Goal: Information Seeking & Learning: Learn about a topic

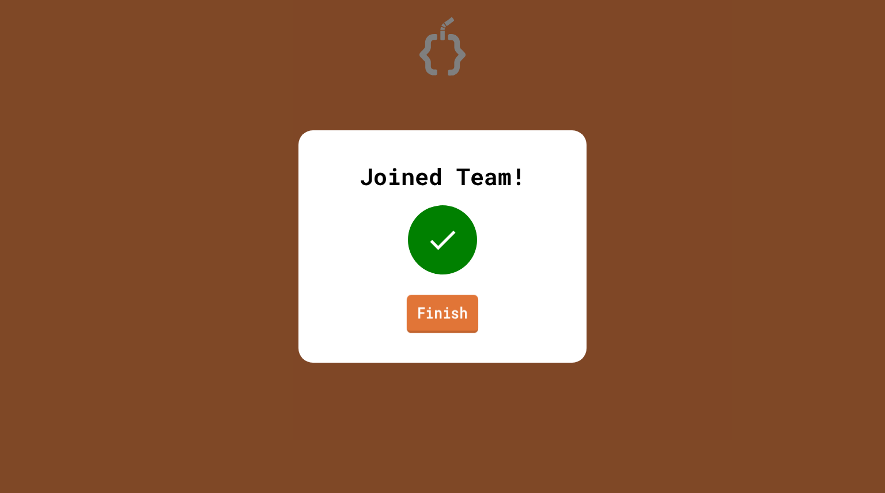
click at [405, 314] on div "Joined Team! Finish" at bounding box center [443, 246] width 288 height 232
click at [429, 315] on link "Finish" at bounding box center [443, 314] width 76 height 38
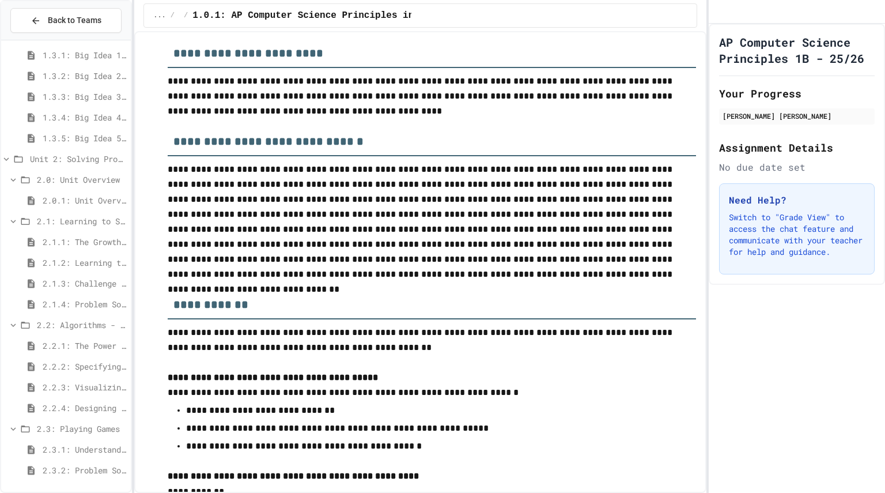
scroll to position [612, 0]
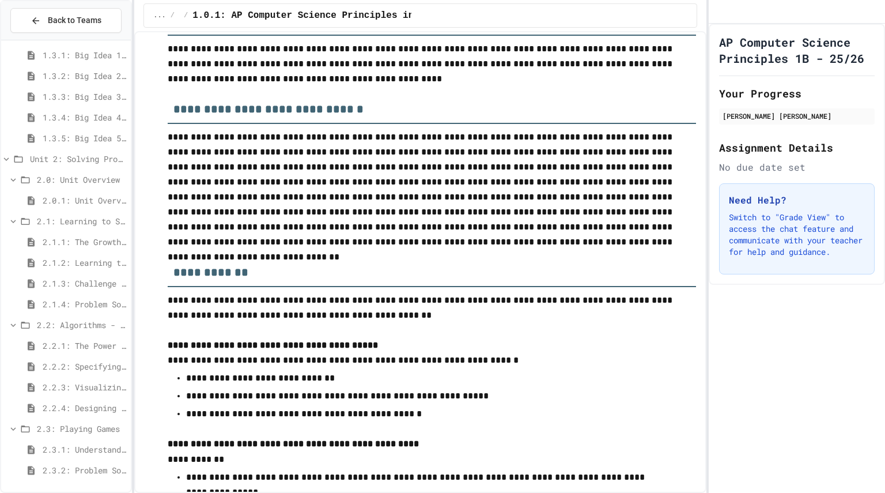
click at [63, 457] on div "2.3.1: Understanding Games with Flowcharts" at bounding box center [66, 449] width 130 height 17
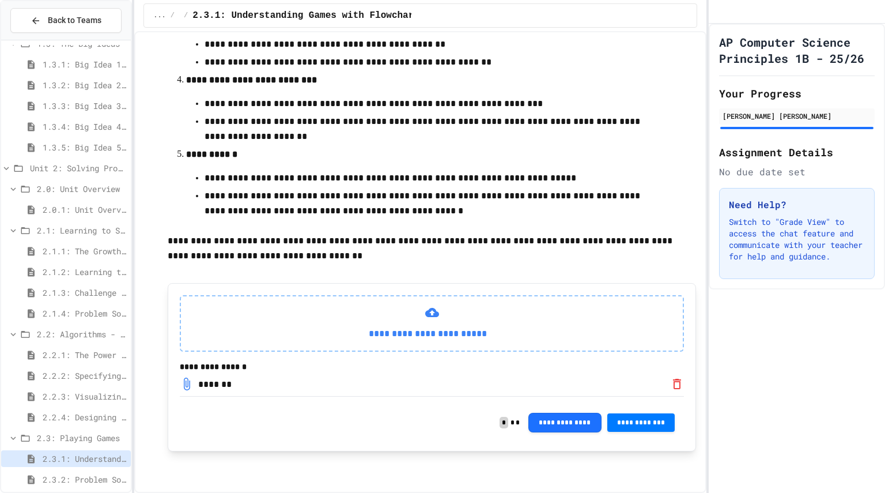
scroll to position [210, 0]
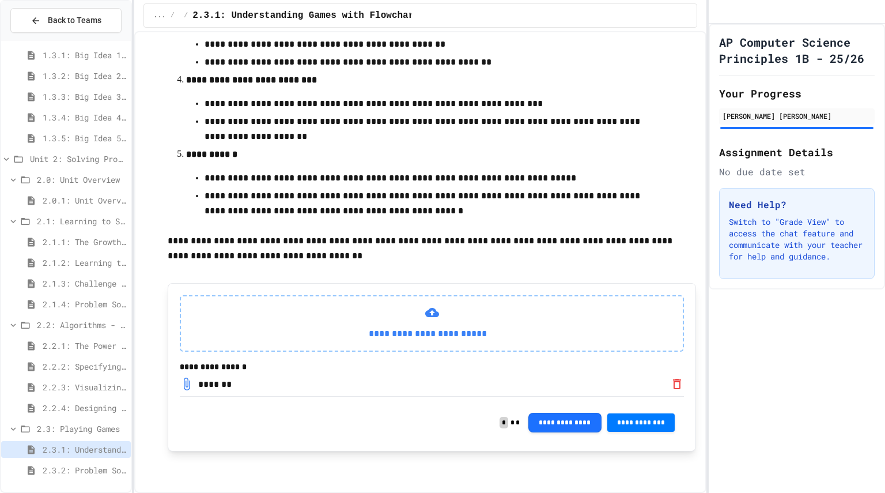
click at [68, 475] on span "2.3.2: Problem Solving Reflection" at bounding box center [85, 470] width 84 height 12
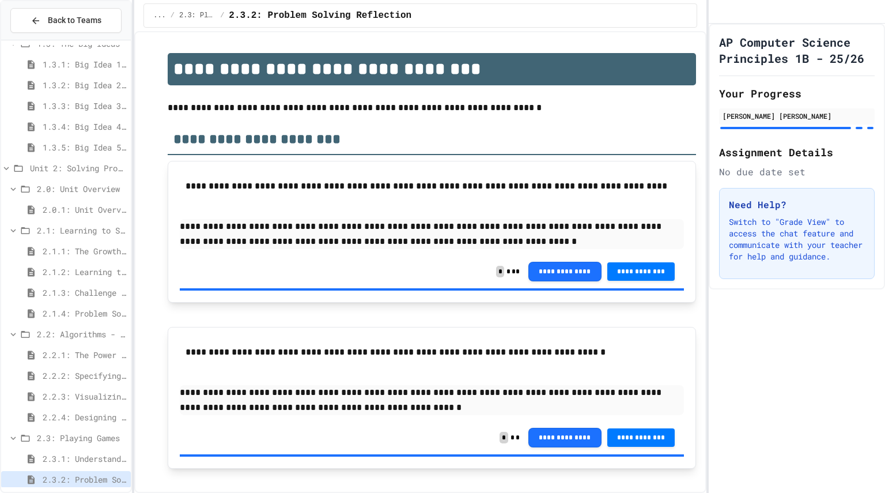
drag, startPoint x: 248, startPoint y: 201, endPoint x: 359, endPoint y: 217, distance: 111.8
click at [359, 217] on div "**********" at bounding box center [432, 214] width 504 height 82
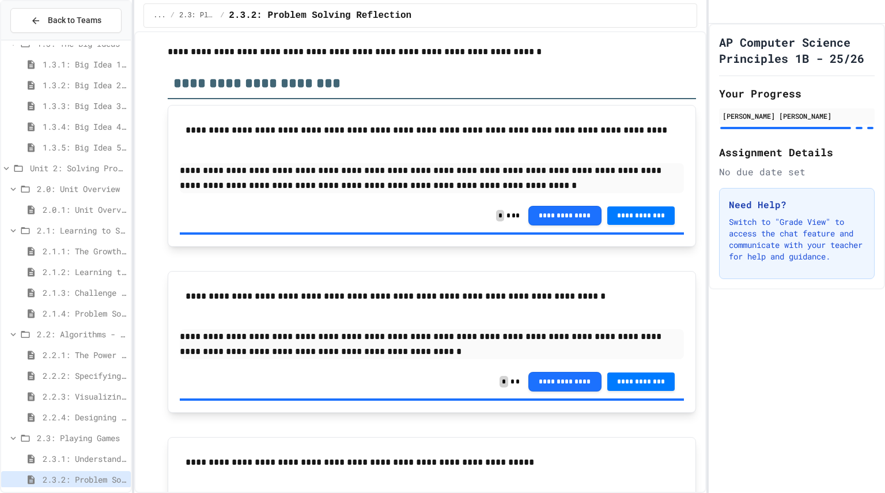
scroll to position [183, 0]
